Goal: Task Accomplishment & Management: Manage account settings

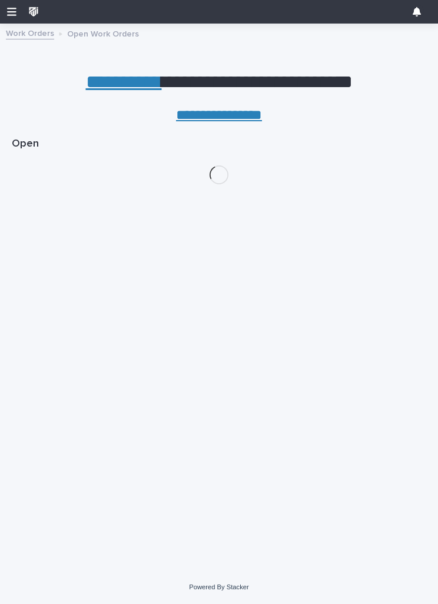
scroll to position [103, 0]
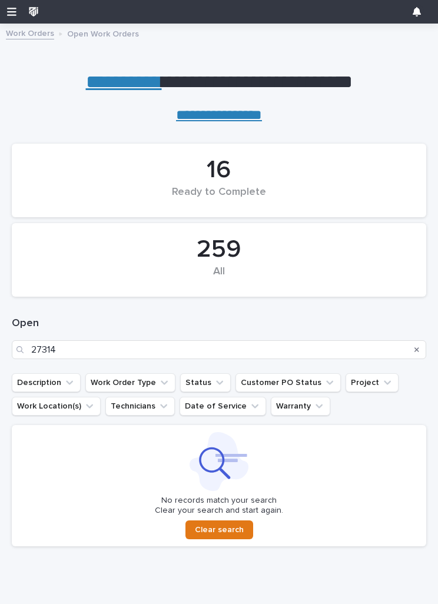
click at [428, 348] on div "Loading... Saving… Loading... Saving… 16 Ready to Complete 259 All Open 27314 D…" at bounding box center [219, 354] width 426 height 462
click at [415, 352] on button "Search" at bounding box center [416, 349] width 5 height 19
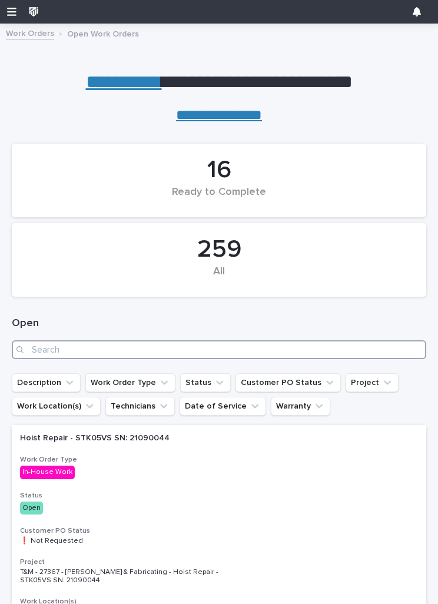
click at [237, 350] on input "Search" at bounding box center [219, 349] width 414 height 19
type input "27355"
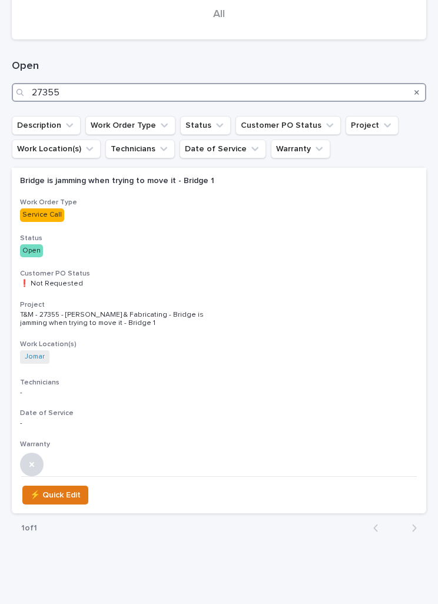
scroll to position [259, 0]
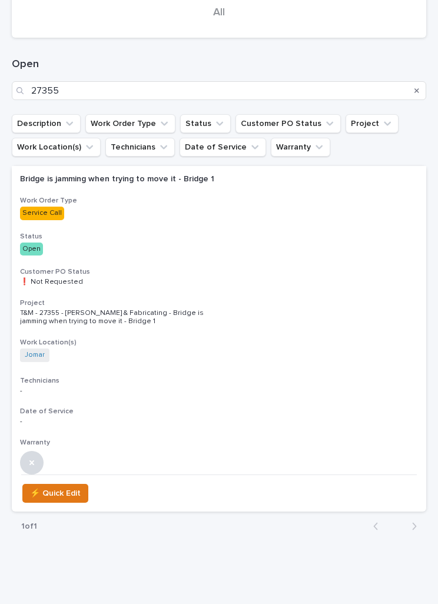
click at [370, 257] on div "Bridge is jamming when trying to move it - Bridge 1 Work Order Type Service Cal…" at bounding box center [219, 320] width 414 height 308
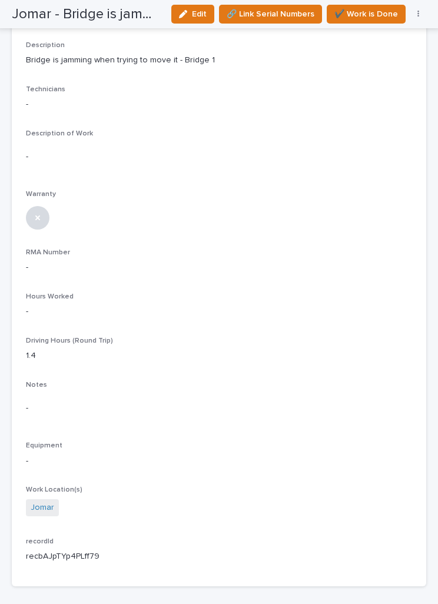
scroll to position [136, 0]
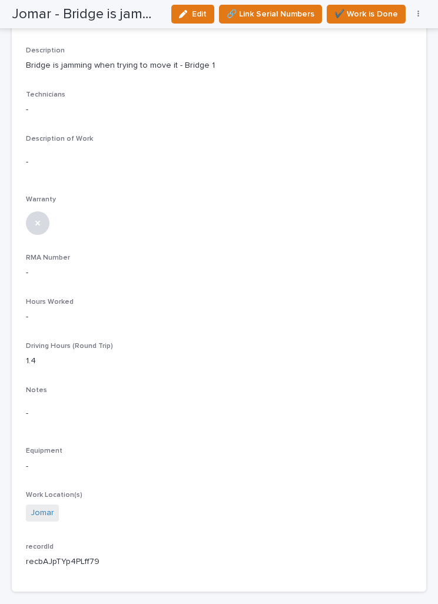
click at [199, 14] on span "Edit" at bounding box center [199, 14] width 15 height 11
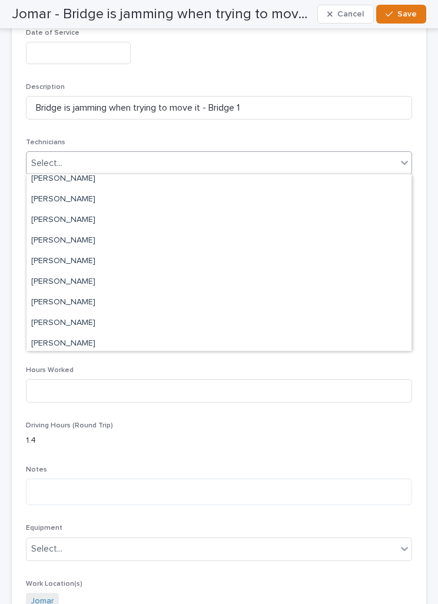
scroll to position [147, 0]
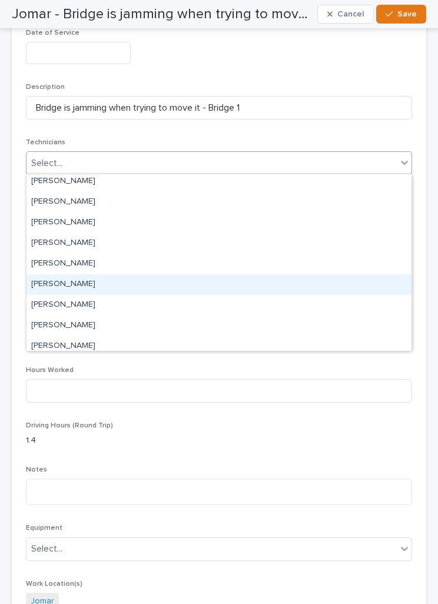
click at [92, 282] on div "[PERSON_NAME]" at bounding box center [218, 284] width 385 height 21
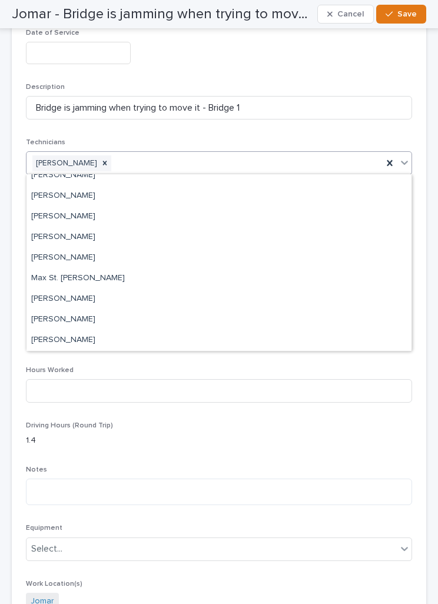
scroll to position [235, 0]
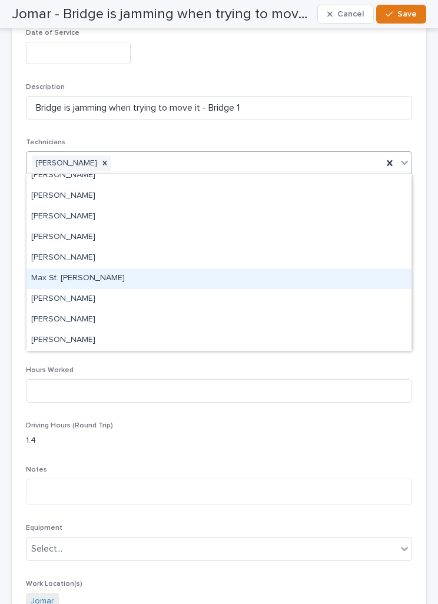
click at [106, 273] on div "Max St. [PERSON_NAME]" at bounding box center [218, 278] width 385 height 21
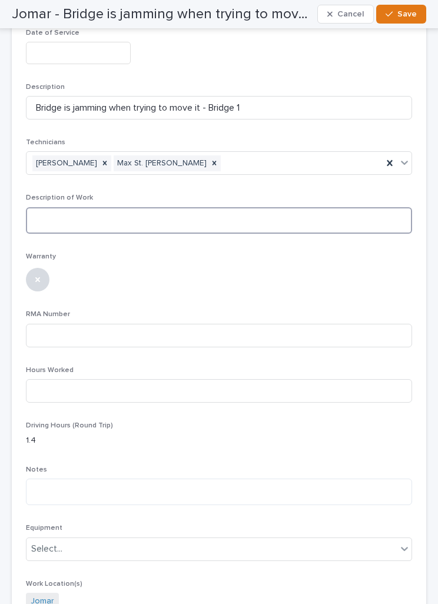
click at [287, 217] on textarea at bounding box center [219, 220] width 386 height 26
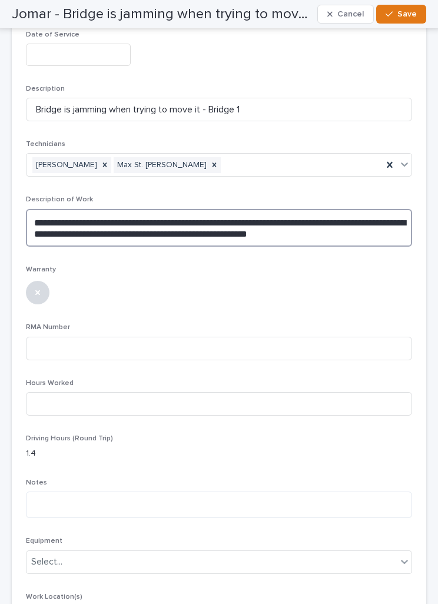
scroll to position [85, 0]
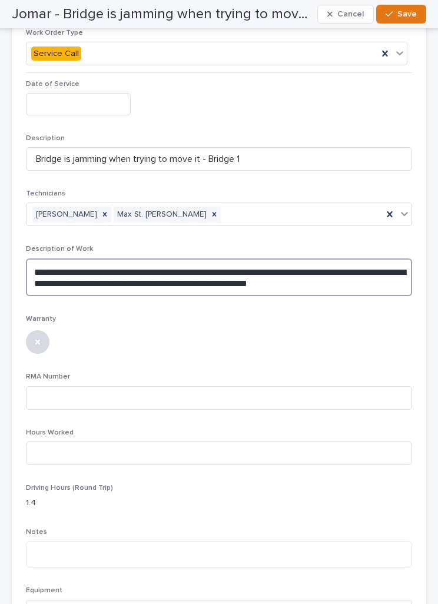
type textarea "**********"
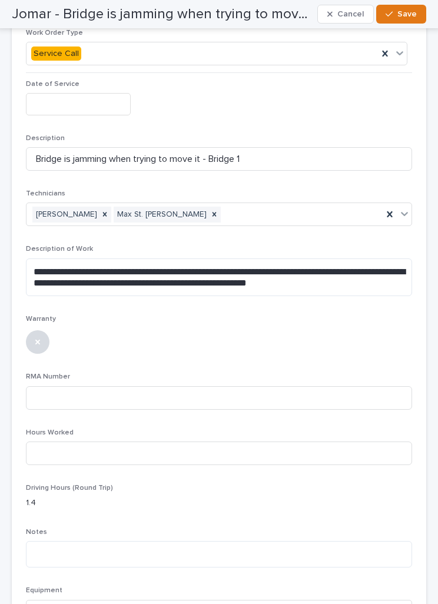
click at [62, 95] on input "text" at bounding box center [78, 104] width 105 height 22
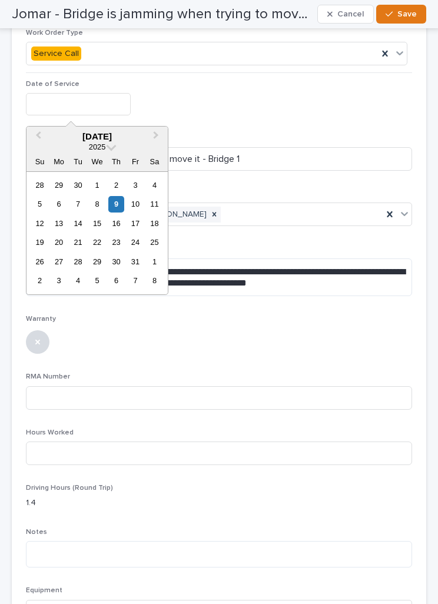
click at [118, 204] on div "9" at bounding box center [116, 204] width 16 height 16
type input "**********"
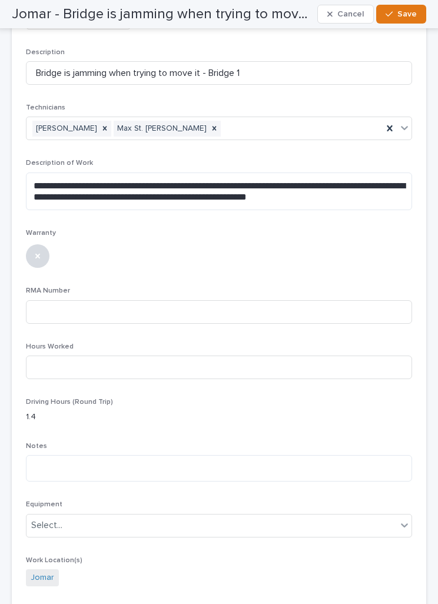
scroll to position [175, 0]
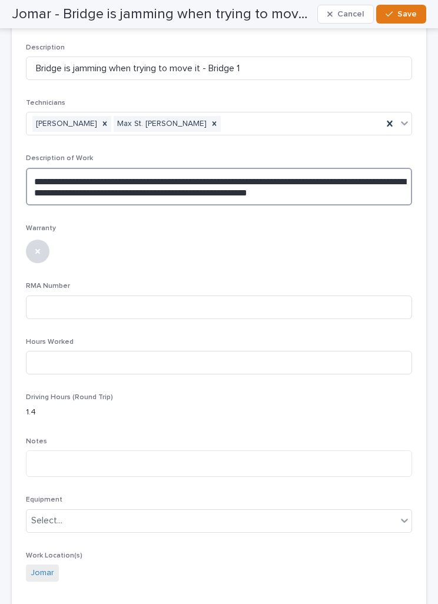
click at [358, 198] on textarea "**********" at bounding box center [219, 187] width 386 height 38
type textarea "**********"
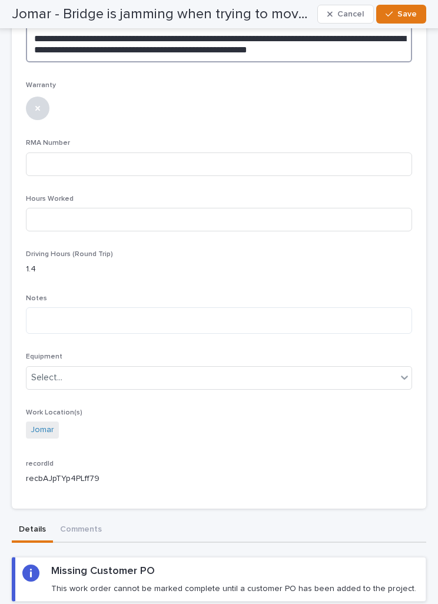
scroll to position [319, 0]
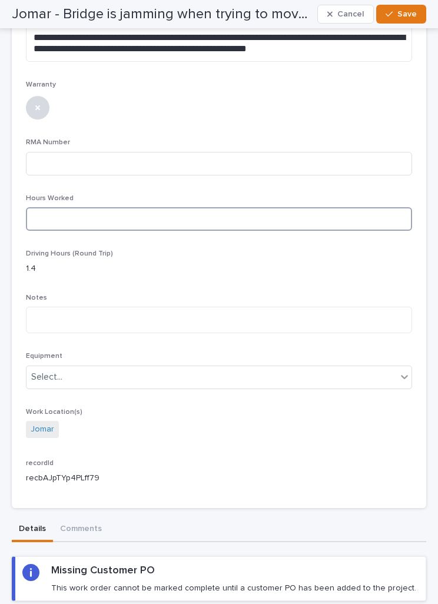
click at [343, 221] on input at bounding box center [219, 219] width 386 height 24
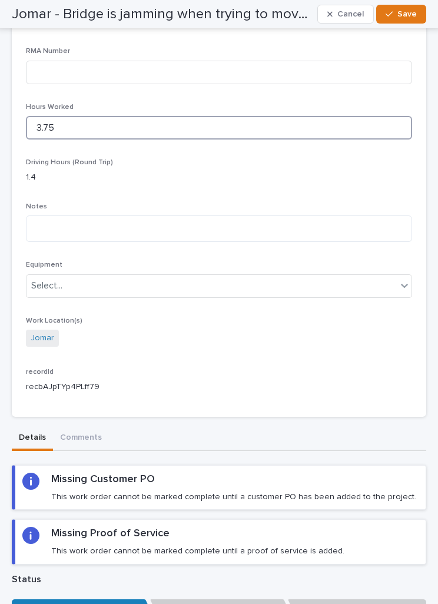
scroll to position [408, 0]
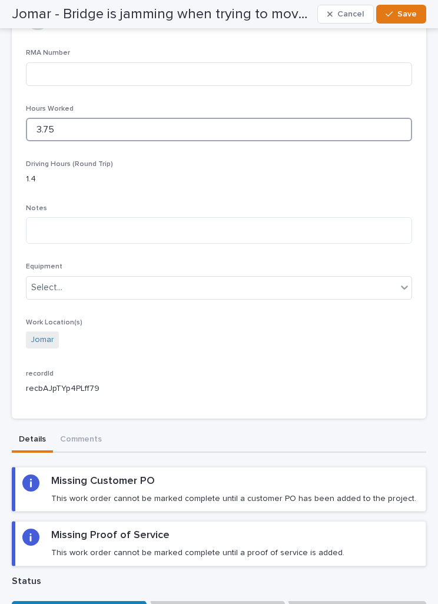
type input "3.75"
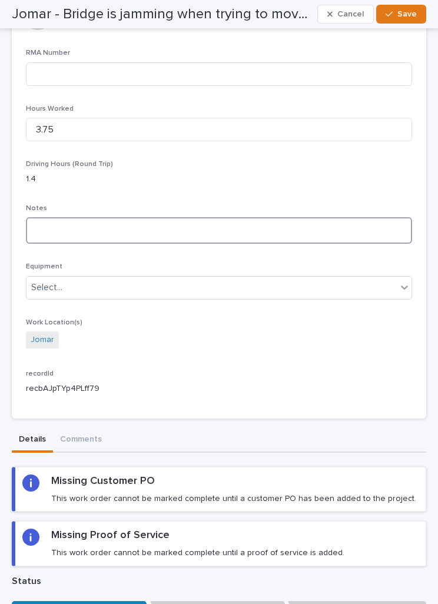
click at [347, 222] on textarea at bounding box center [219, 230] width 386 height 26
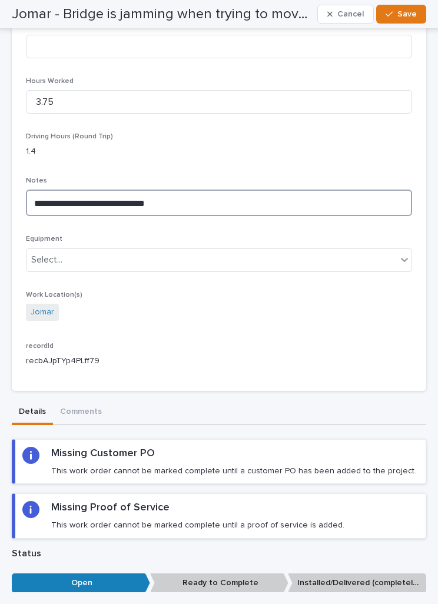
scroll to position [438, 0]
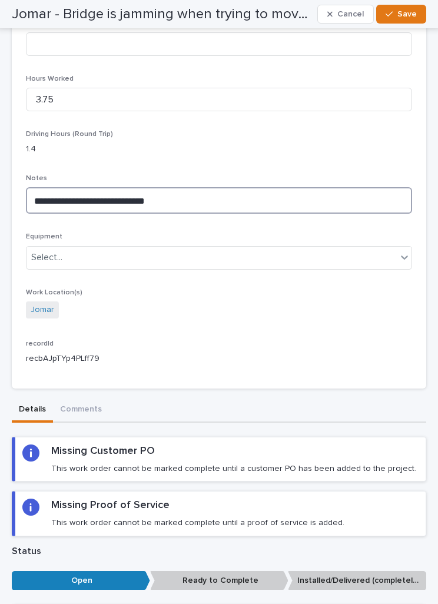
type textarea "**********"
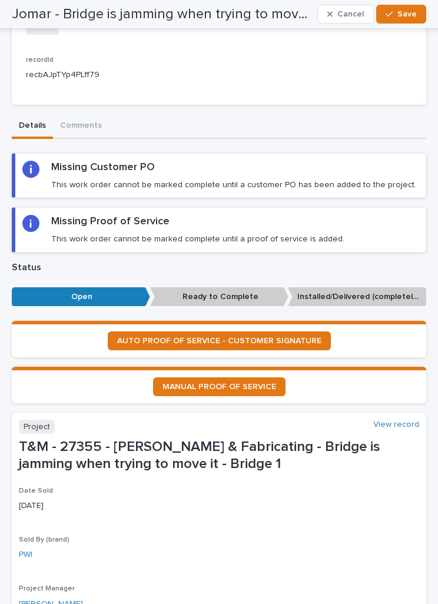
scroll to position [724, 0]
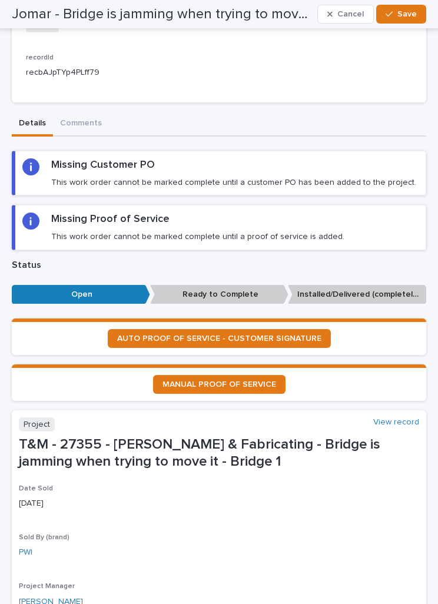
click at [351, 223] on div "Missing Proof of Service This work order cannot be marked complete until a proo…" at bounding box center [220, 226] width 396 height 29
click at [315, 334] on span "AUTO PROOF OF SERVICE - CUSTOMER SIGNATURE" at bounding box center [219, 338] width 204 height 8
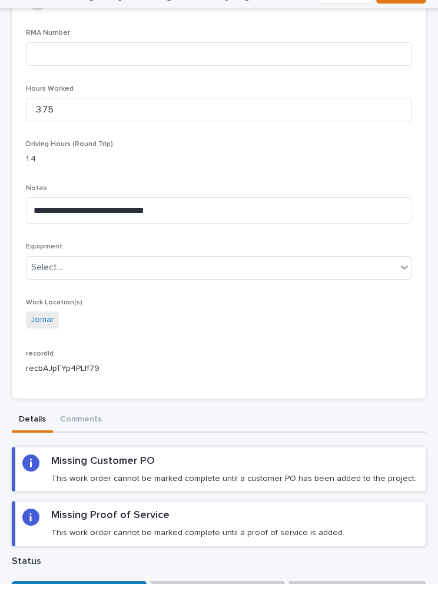
scroll to position [408, 0]
click at [408, 24] on div "**********" at bounding box center [219, 81] width 386 height 648
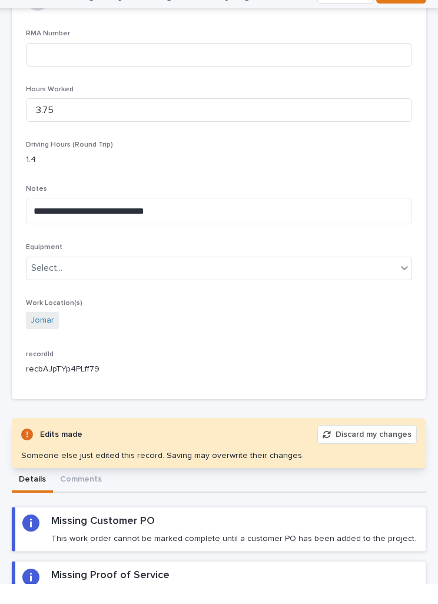
click at [408, 18] on div "Warranty" at bounding box center [219, 16] width 386 height 48
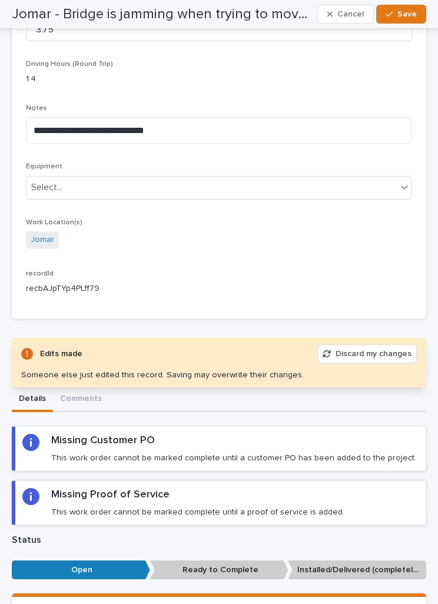
scroll to position [508, 0]
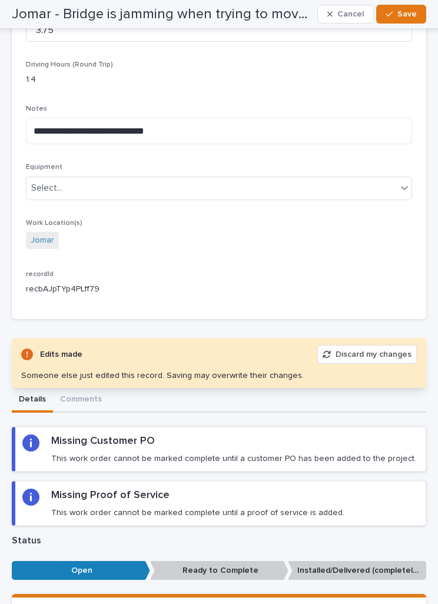
click at [365, 499] on div "Missing Proof of Service This work order cannot be marked complete until a proo…" at bounding box center [220, 502] width 396 height 29
click at [268, 507] on p "This work order cannot be marked complete until a proof of service is added." at bounding box center [197, 512] width 293 height 11
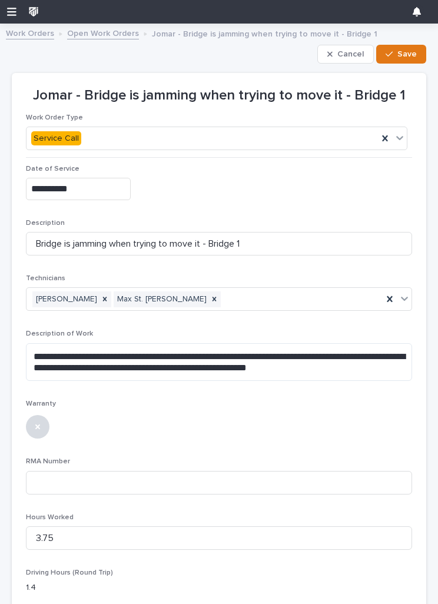
scroll to position [0, 0]
click at [414, 60] on button "Save" at bounding box center [401, 54] width 50 height 19
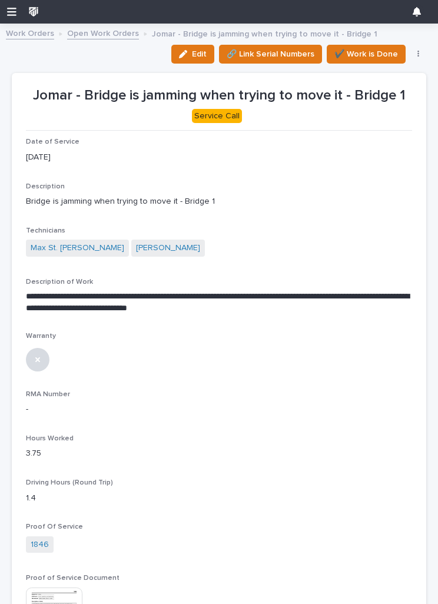
click at [384, 59] on span "✔️ Work is Done" at bounding box center [366, 54] width 64 height 14
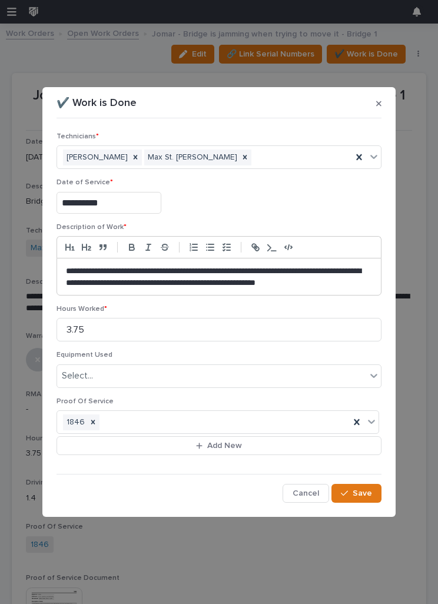
click at [366, 502] on button "Save" at bounding box center [356, 493] width 50 height 19
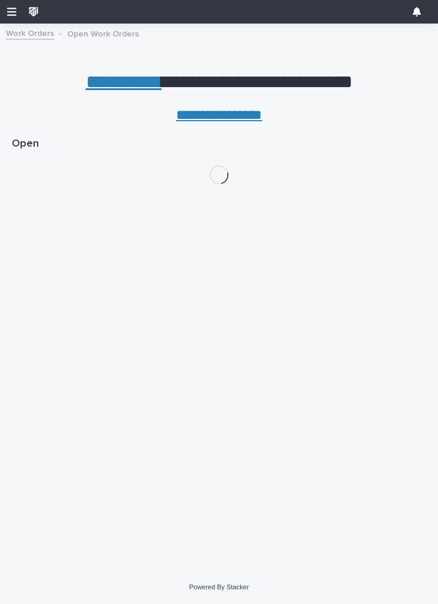
scroll to position [0, 5]
